Goal: Information Seeking & Learning: Learn about a topic

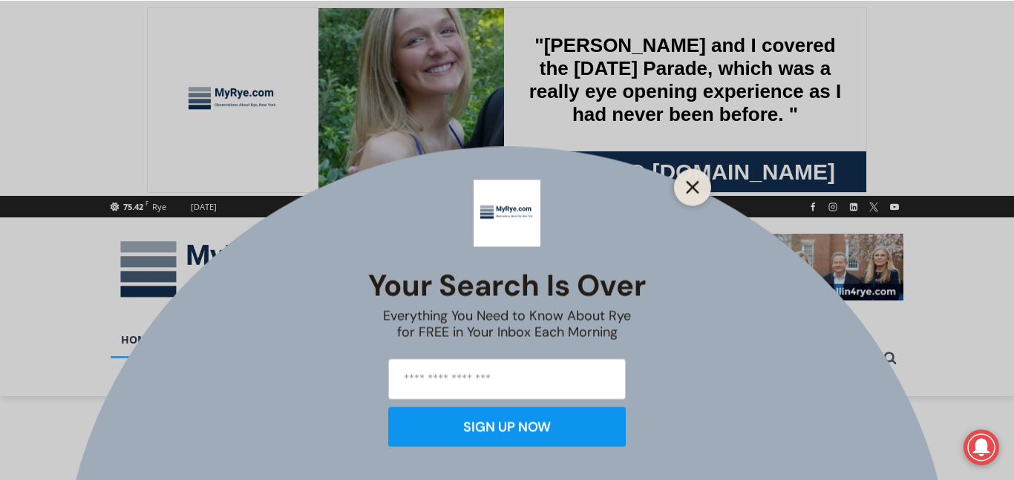
click at [696, 184] on line "Close" at bounding box center [692, 187] width 10 height 10
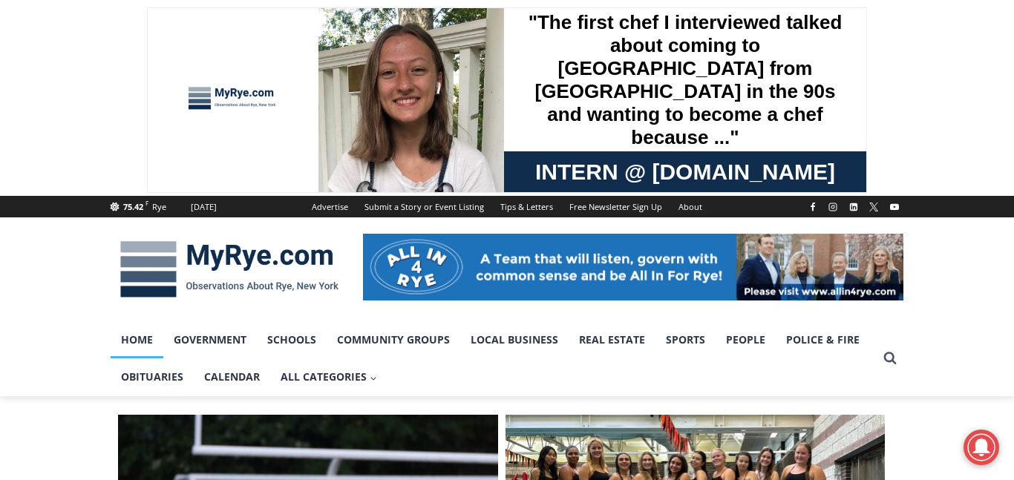
click at [42, 315] on div at bounding box center [507, 269] width 1014 height 104
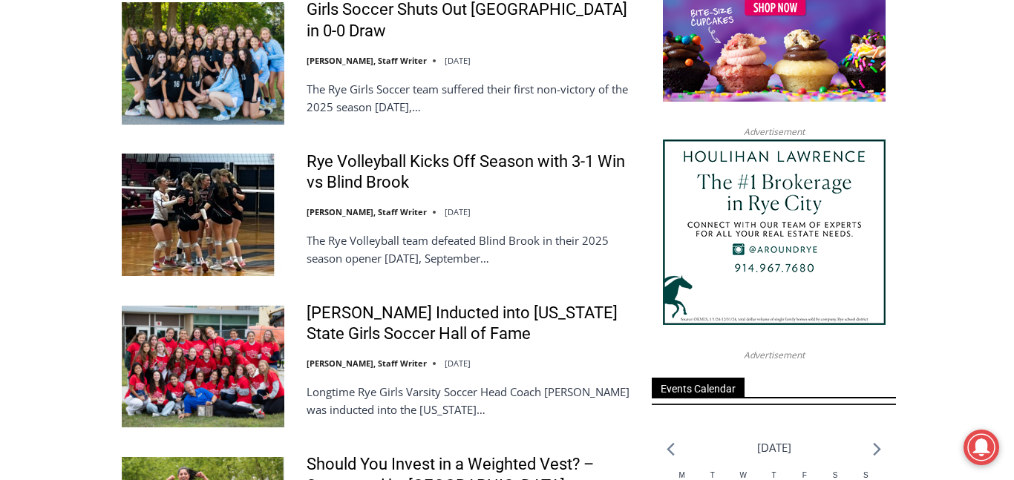
scroll to position [1781, 0]
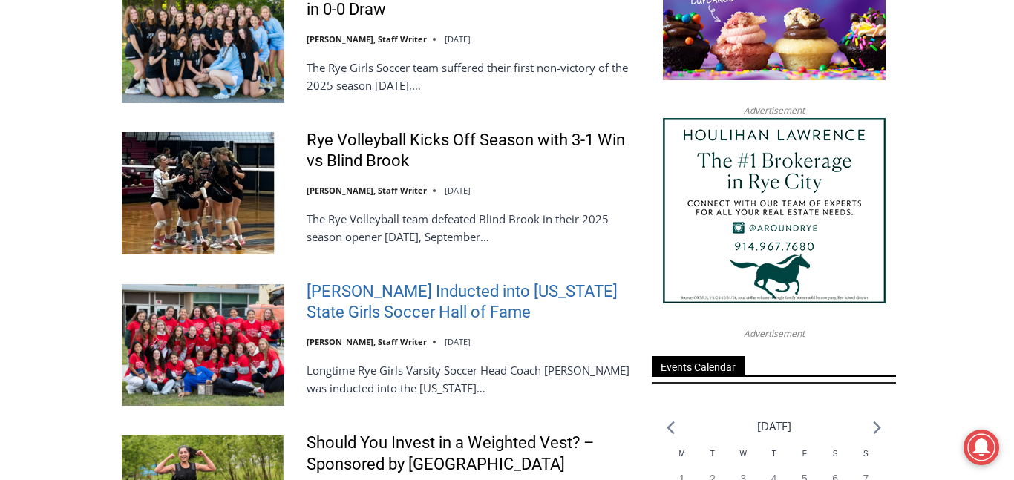
click at [361, 292] on link "[PERSON_NAME] Inducted into [US_STATE] State Girls Soccer Hall of Fame" at bounding box center [469, 302] width 326 height 42
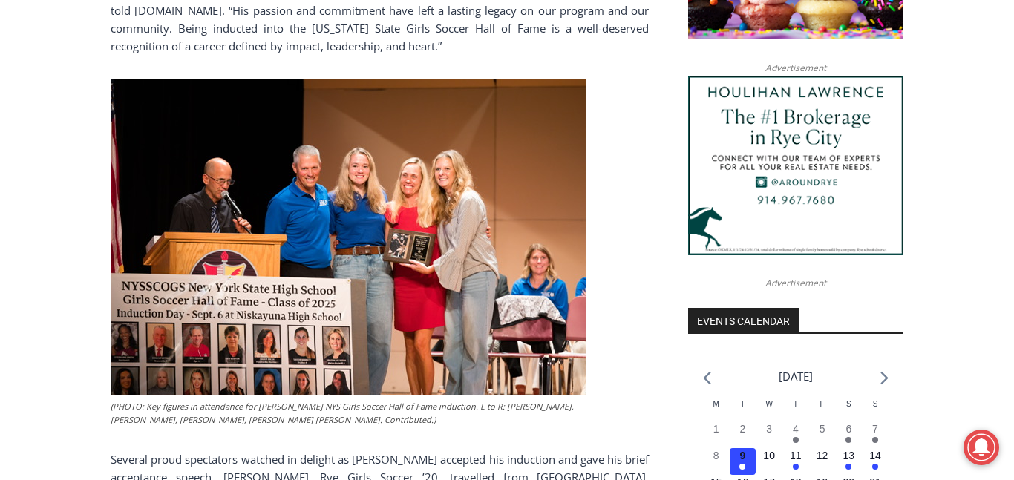
scroll to position [1365, 0]
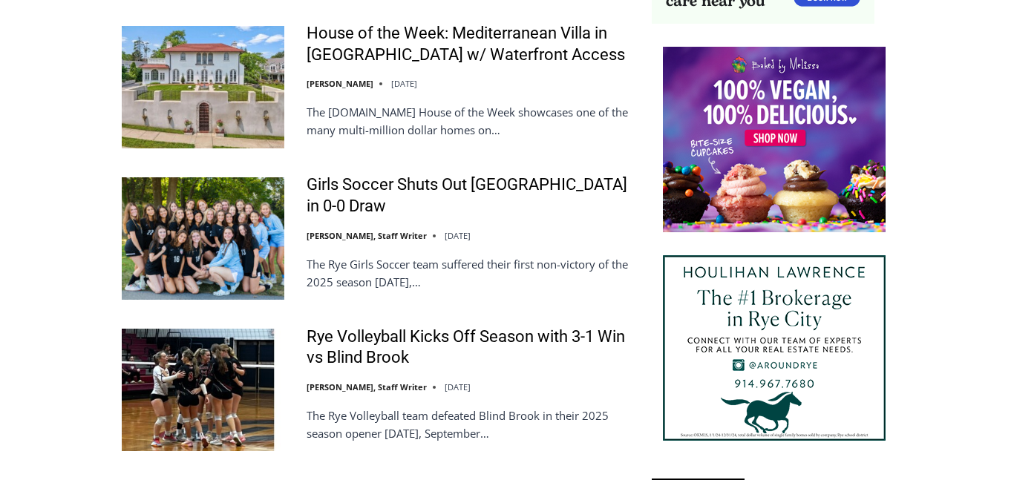
scroll to position [1781, 0]
